Goal: Find specific page/section: Find specific page/section

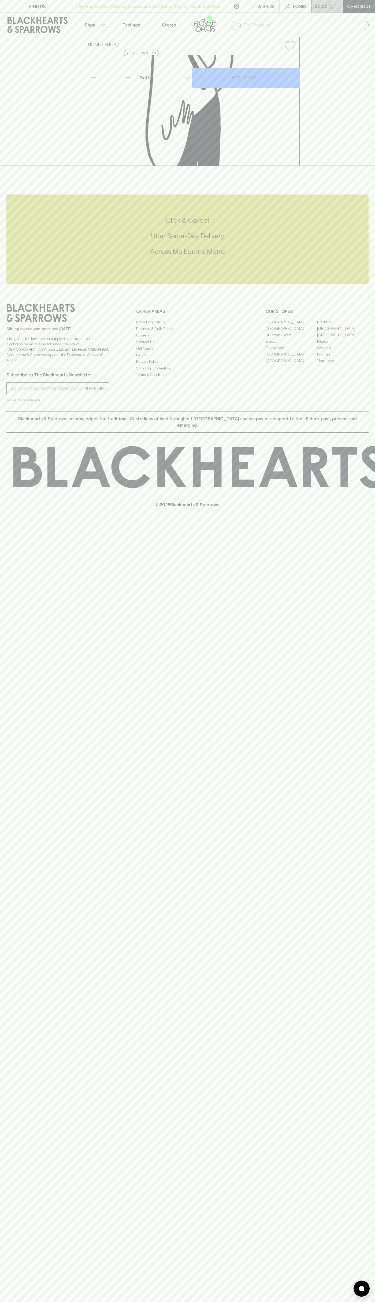
click at [331, 10] on button "$0.00 0" at bounding box center [327, 6] width 32 height 13
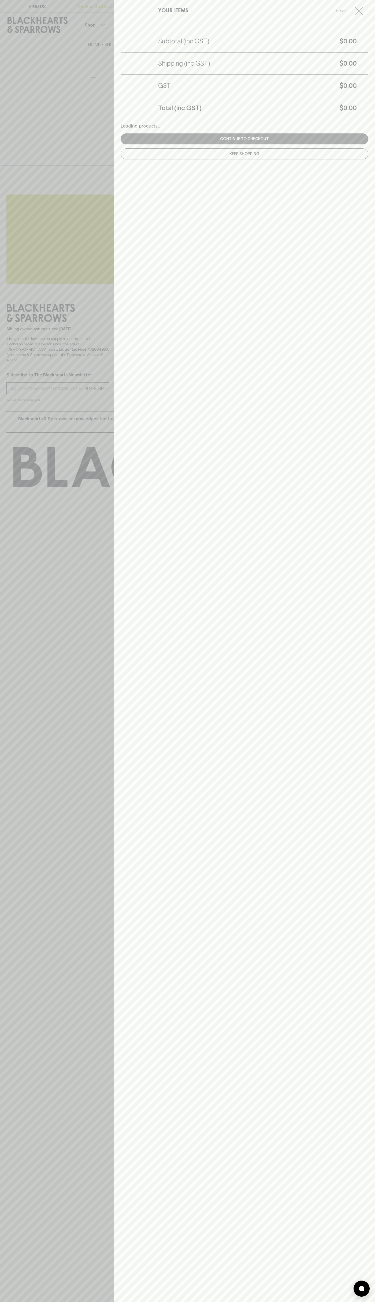
click at [355, 1282] on div "YOUR ITEMS Close Subtotal (inc GST) $0.00 Shipping (inc GST) $0.00 GST $0.00 To…" at bounding box center [244, 651] width 261 height 1302
click at [185, 1302] on html "FIND US | No Bad Bottles | Sibling Owned and Run Since 2006 | No Bad Bottles | …" at bounding box center [187, 651] width 375 height 1302
click at [9, 626] on div at bounding box center [187, 651] width 375 height 1302
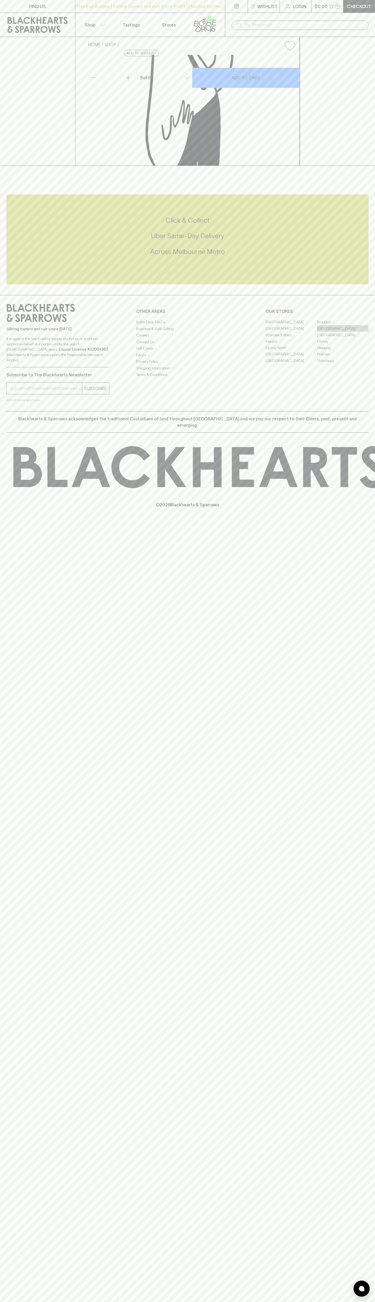
click at [343, 332] on link "[GEOGRAPHIC_DATA]" at bounding box center [342, 328] width 51 height 6
